Goal: Transaction & Acquisition: Purchase product/service

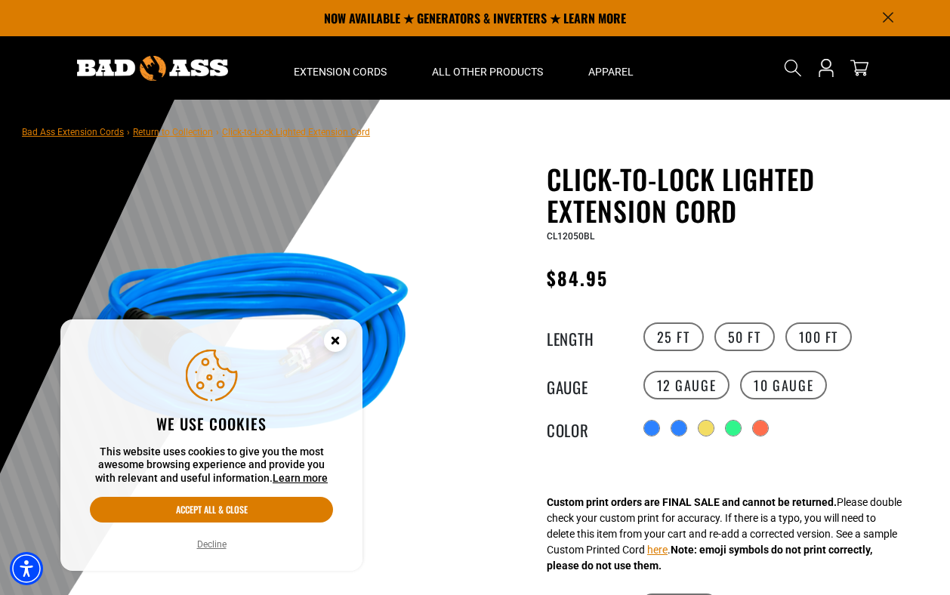
click at [210, 546] on button "Decline" at bounding box center [212, 544] width 39 height 15
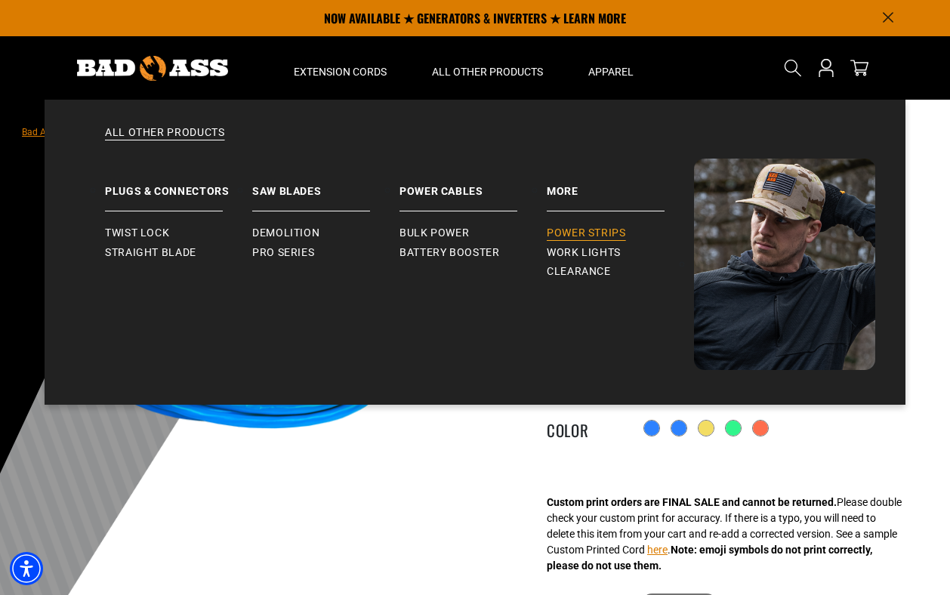
click at [569, 229] on span "Power Strips" at bounding box center [586, 234] width 79 height 14
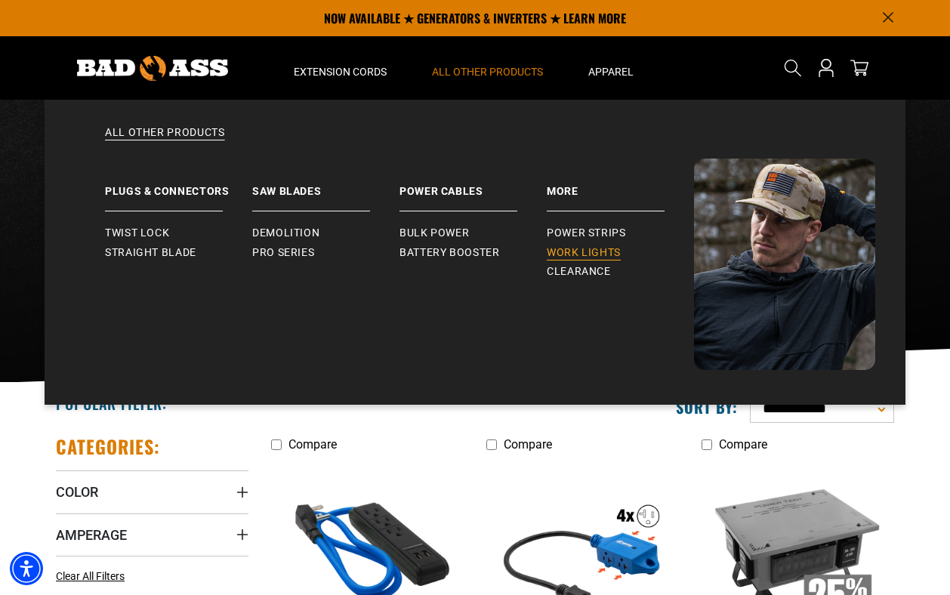
click at [565, 246] on span "Work Lights" at bounding box center [584, 253] width 74 height 14
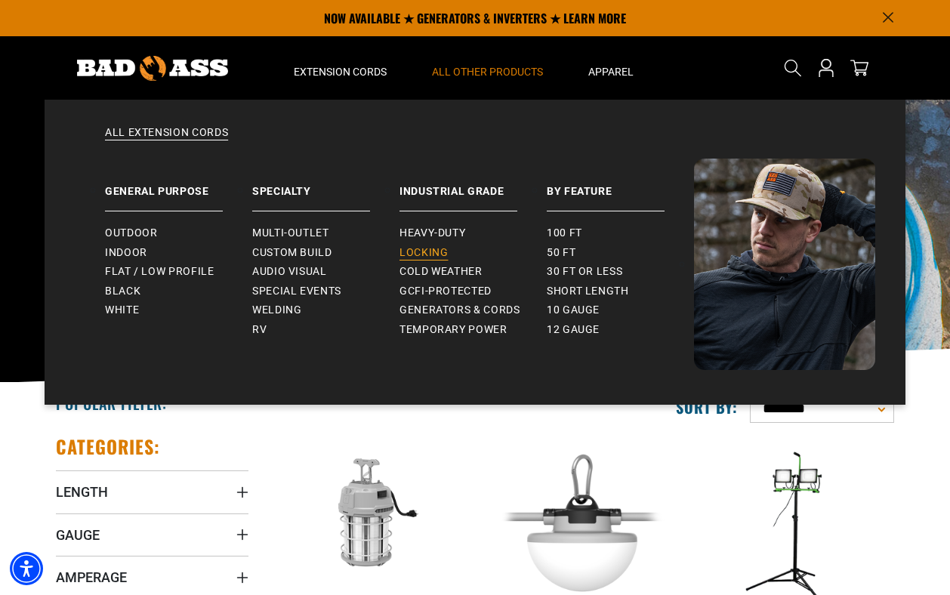
click at [416, 248] on span "Locking" at bounding box center [424, 253] width 48 height 14
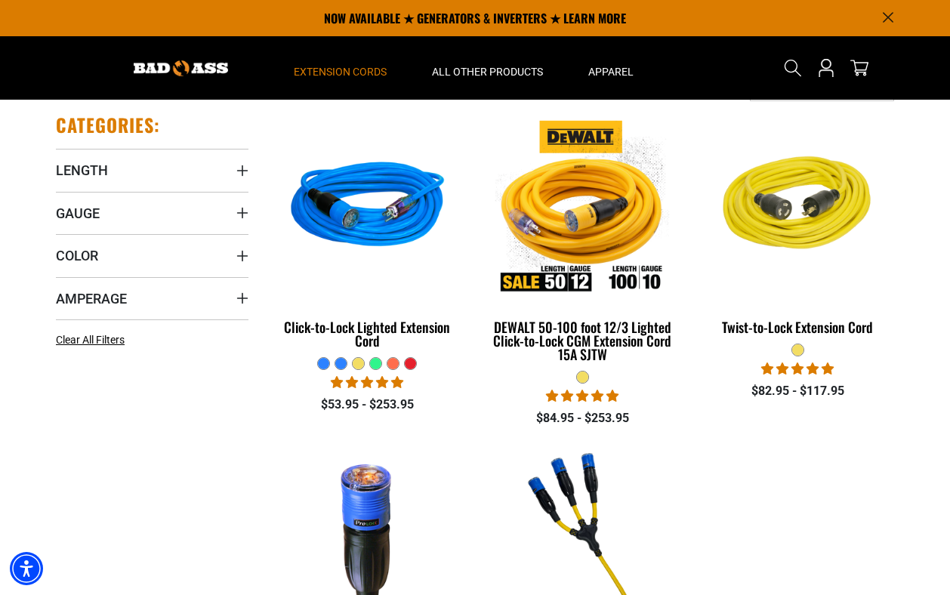
scroll to position [320, 0]
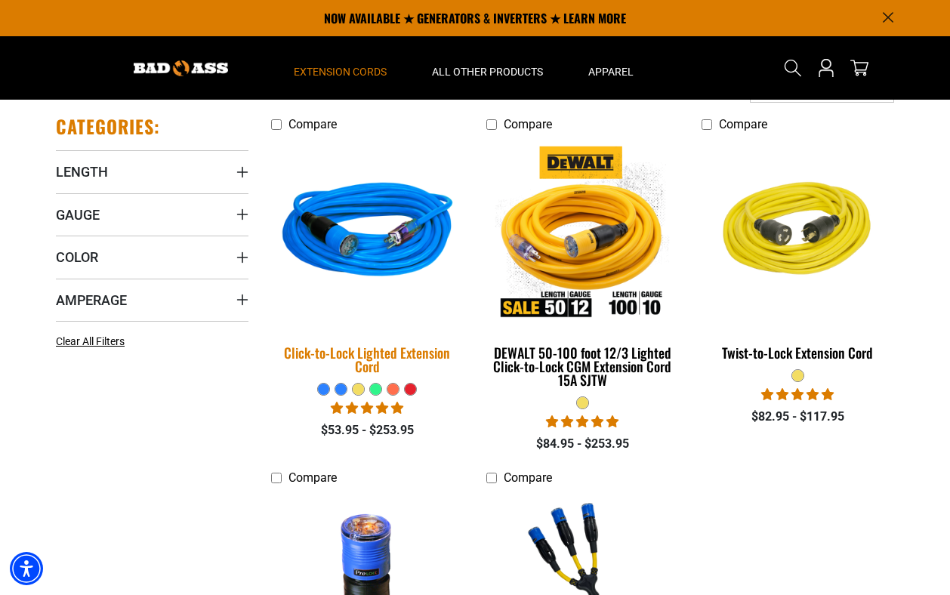
click at [374, 249] on img at bounding box center [368, 233] width 212 height 193
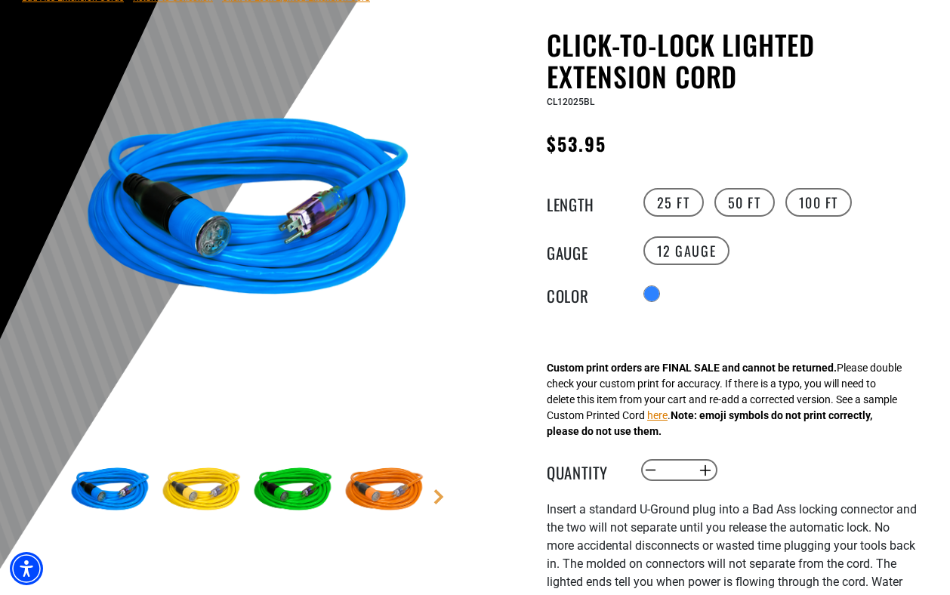
scroll to position [135, 0]
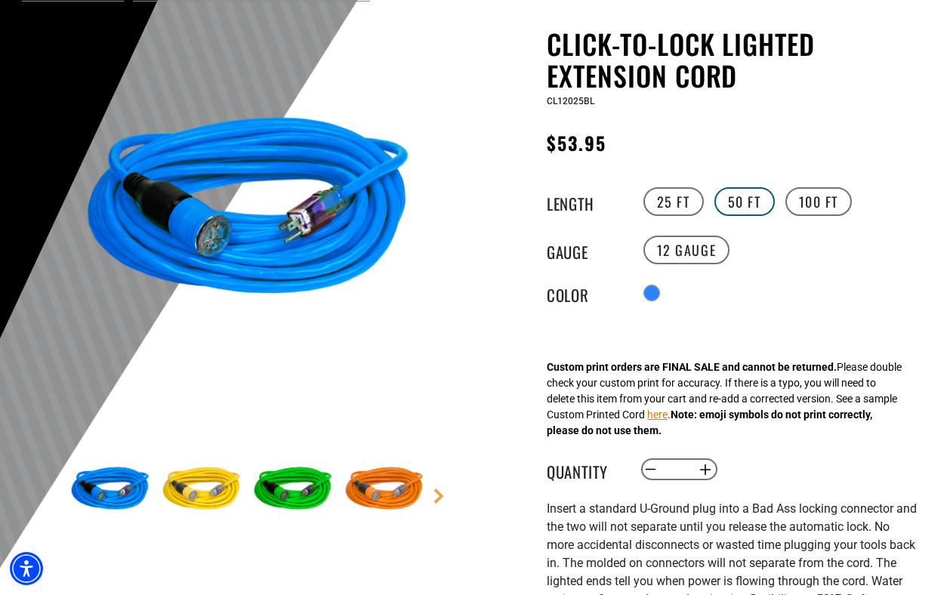
click at [742, 194] on label "50 FT" at bounding box center [745, 201] width 60 height 29
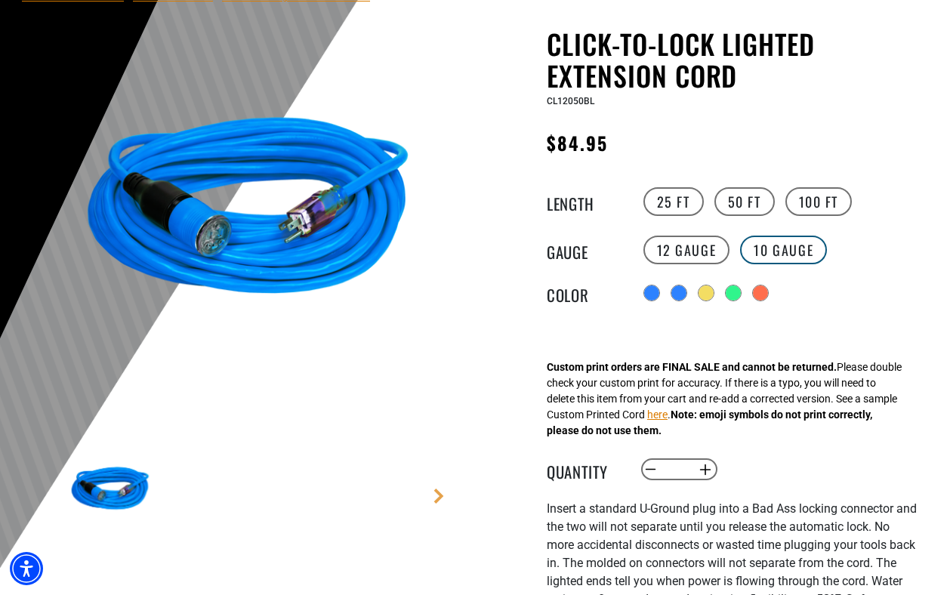
click at [771, 249] on label "10 Gauge products.product.variant_sold_out_or_unavailable" at bounding box center [783, 250] width 87 height 29
click at [686, 252] on label "12 Gauge" at bounding box center [687, 250] width 87 height 29
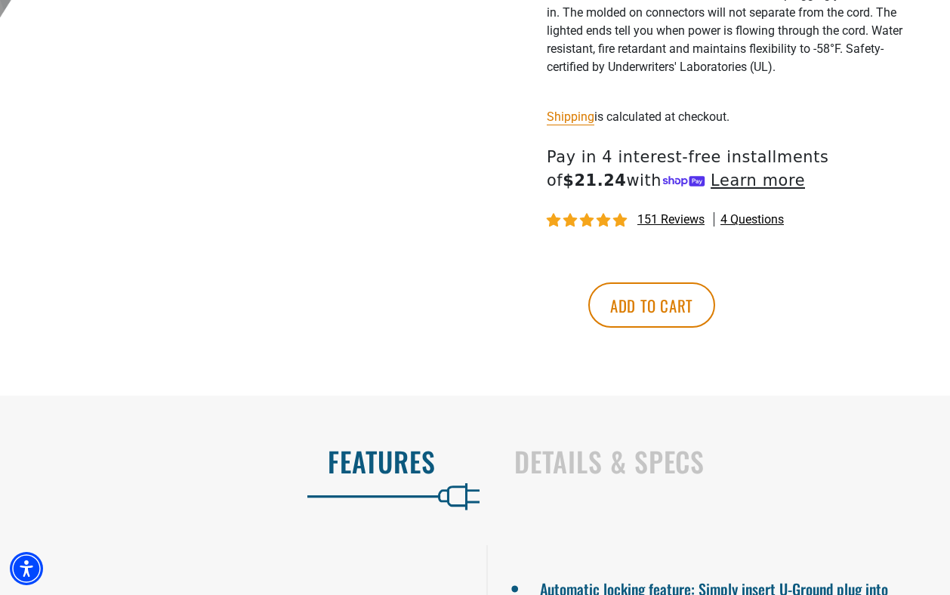
scroll to position [686, 0]
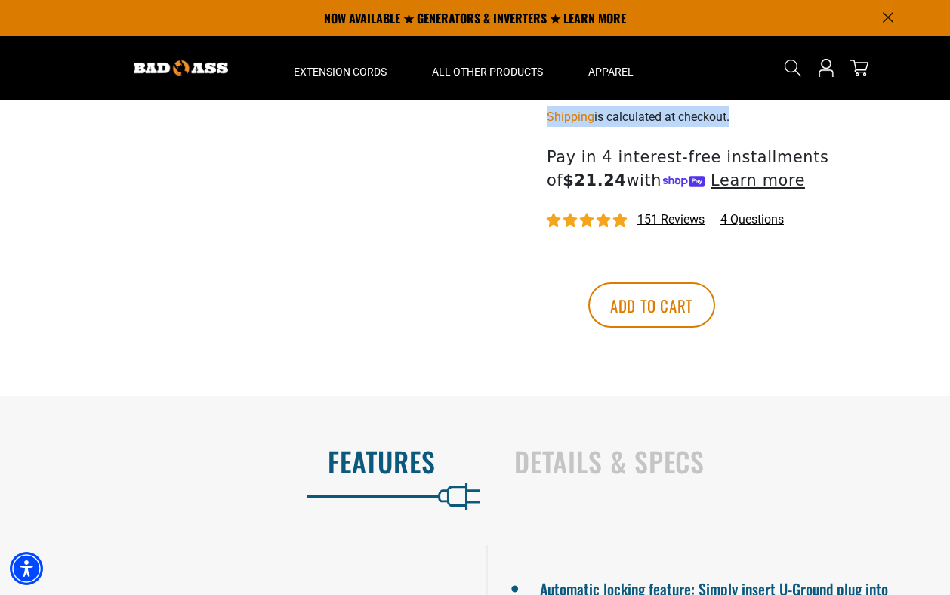
drag, startPoint x: 474, startPoint y: 282, endPoint x: 467, endPoint y: 111, distance: 170.9
